Goal: Obtain resource: Obtain resource

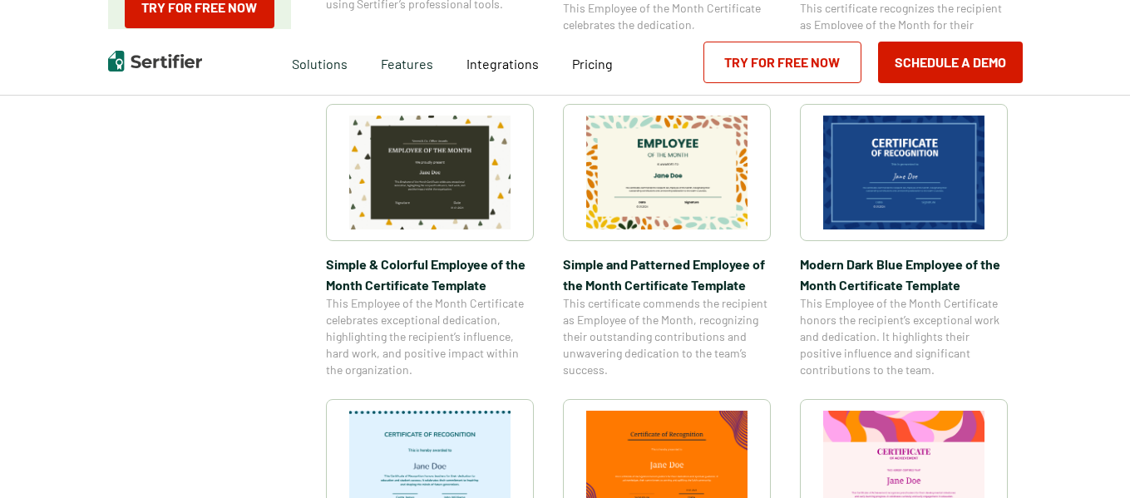
scroll to position [733, 0]
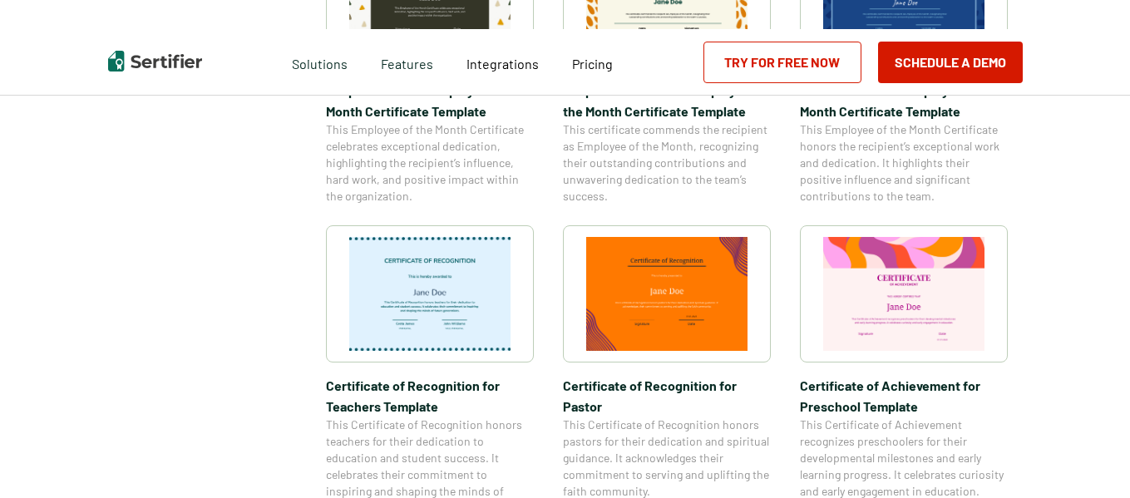
click at [462, 320] on img at bounding box center [429, 294] width 161 height 114
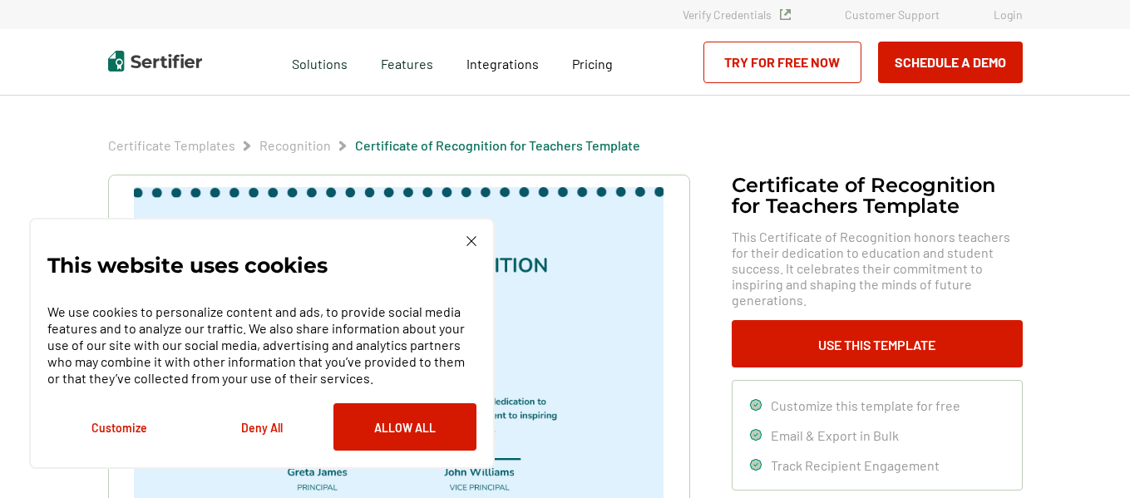
scroll to position [166, 0]
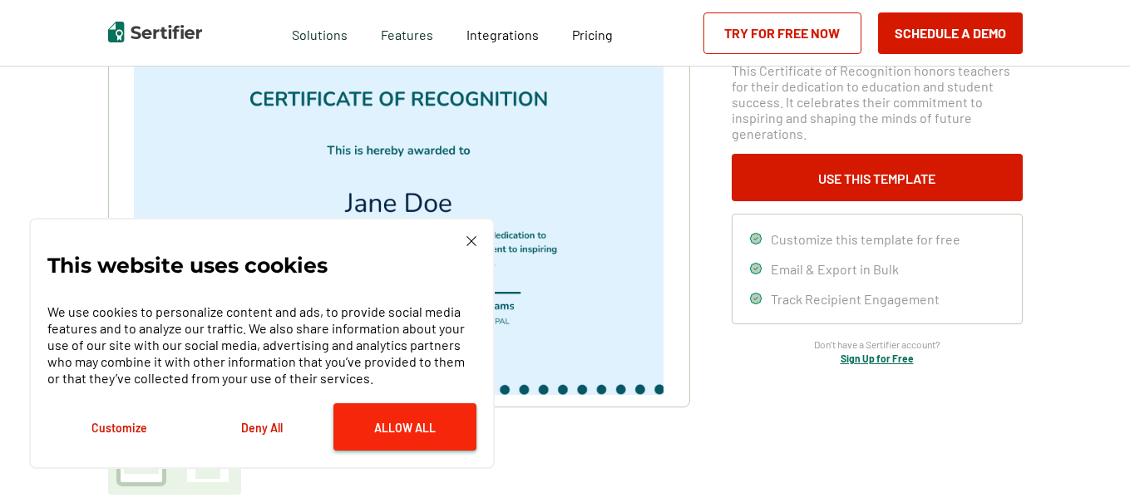
click at [396, 431] on button "Allow All" at bounding box center [404, 426] width 143 height 47
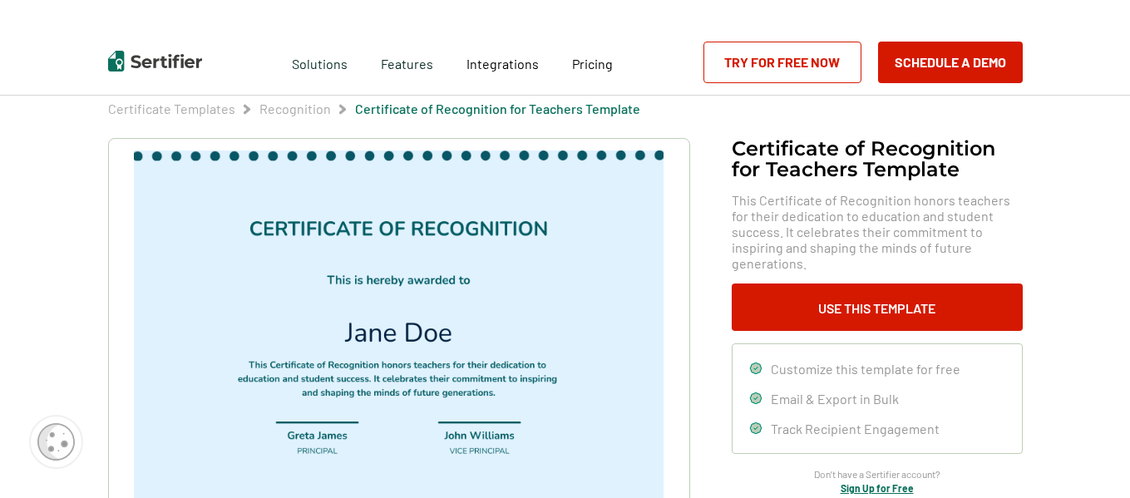
scroll to position [0, 0]
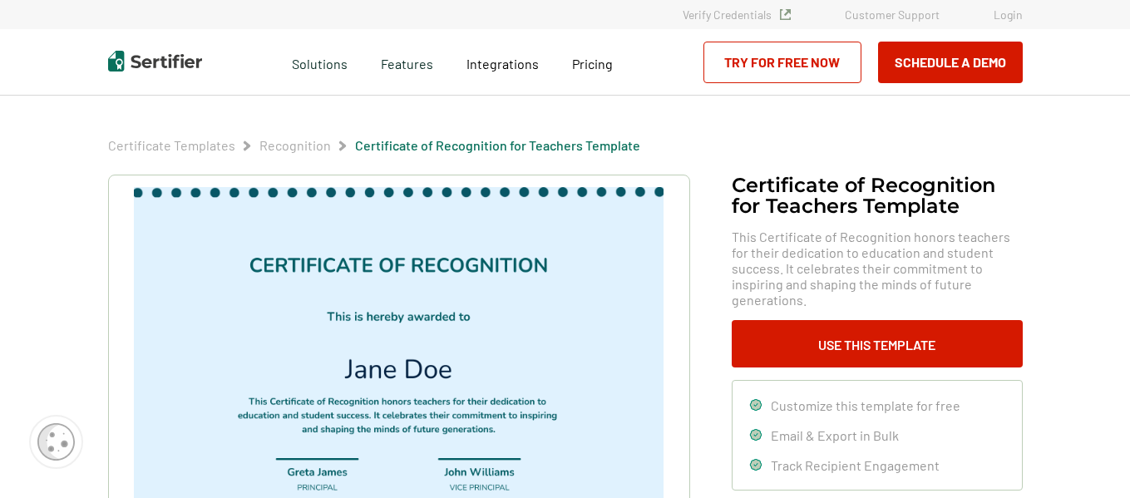
click at [542, 264] on img at bounding box center [398, 374] width 529 height 374
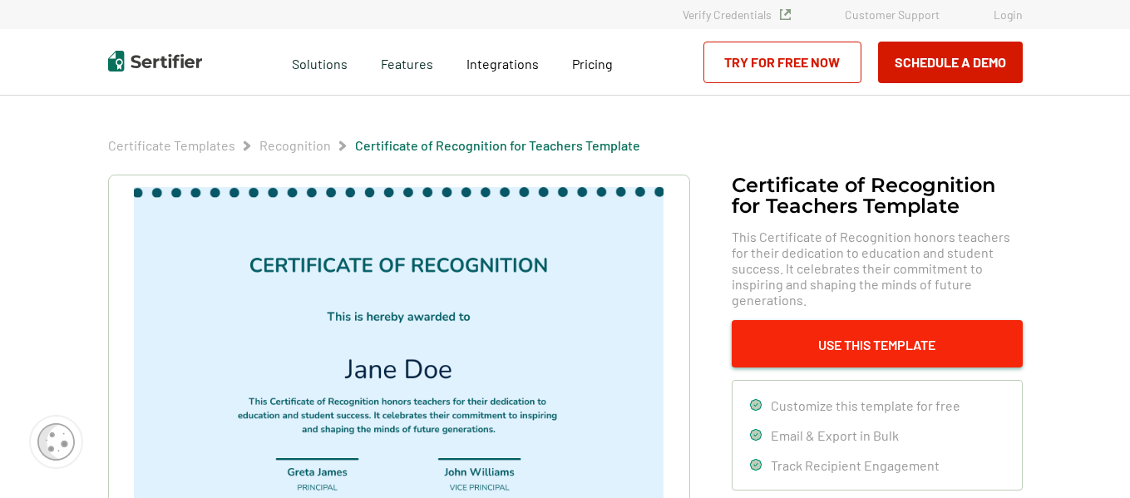
click at [862, 323] on button "Use This Template" at bounding box center [877, 343] width 291 height 47
click at [795, 321] on button "Use This Template" at bounding box center [877, 343] width 291 height 47
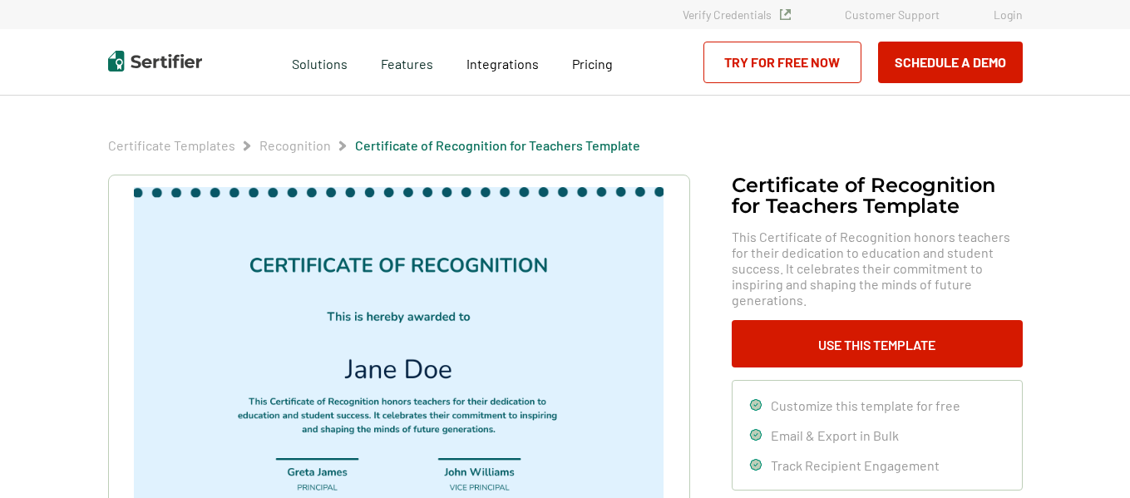
click at [529, 258] on img at bounding box center [398, 374] width 529 height 374
